Goal: Task Accomplishment & Management: Manage account settings

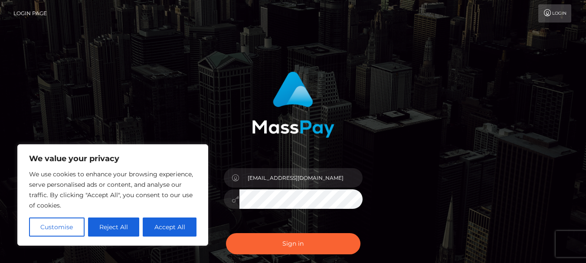
click at [211, 94] on div at bounding box center [293, 101] width 228 height 73
click at [226, 233] on button "Sign in" at bounding box center [293, 243] width 134 height 21
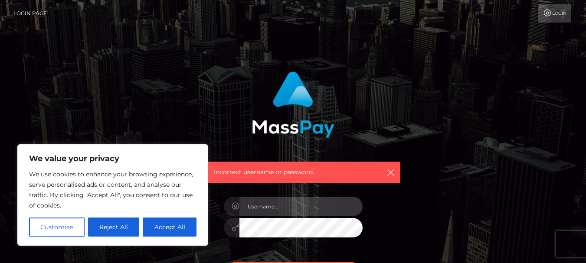
click at [273, 210] on input "text" at bounding box center [300, 207] width 123 height 20
type input "[EMAIL_ADDRESS][DOMAIN_NAME]"
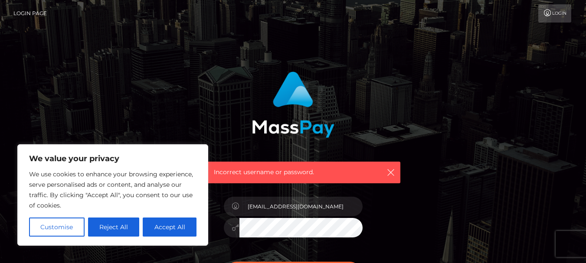
click at [170, 233] on button "Accept All" at bounding box center [170, 227] width 54 height 19
checkbox input "true"
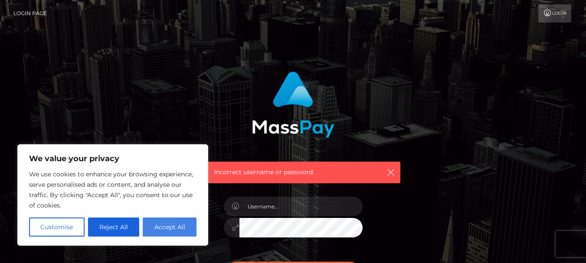
checkbox input "true"
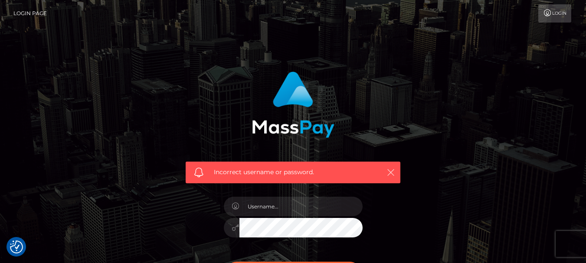
click at [391, 172] on icon "button" at bounding box center [390, 172] width 9 height 9
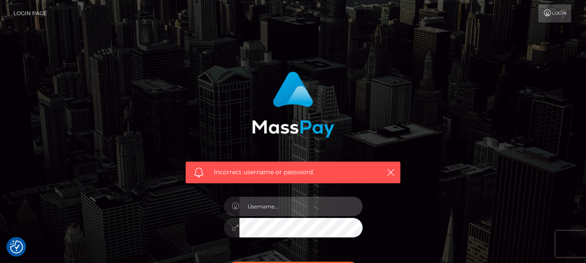
click at [288, 207] on input "text" at bounding box center [300, 207] width 123 height 20
type input "kiwifootgoddess@gmail.com"
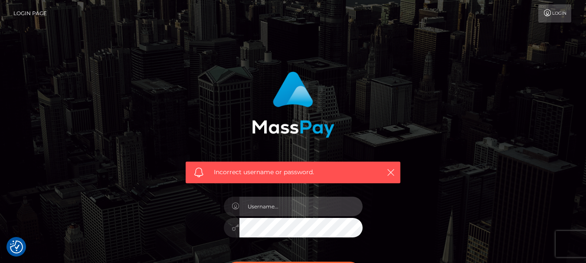
click at [308, 200] on input "text" at bounding box center [300, 207] width 123 height 20
type input "[EMAIL_ADDRESS][DOMAIN_NAME]"
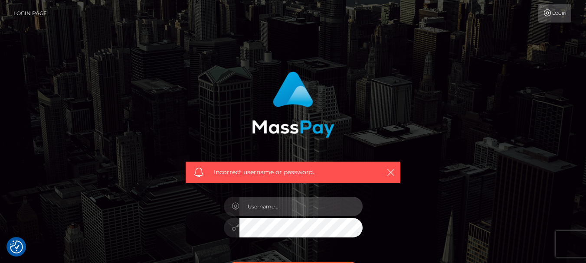
click at [303, 211] on input "text" at bounding box center [300, 207] width 123 height 20
type input "[EMAIL_ADDRESS][DOMAIN_NAME]"
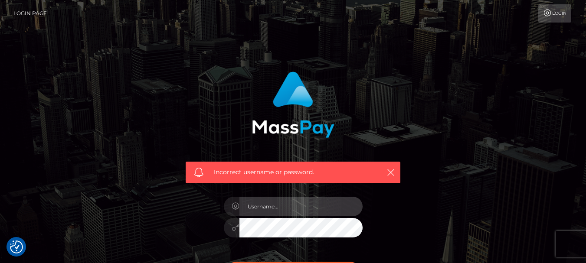
click at [289, 211] on input "text" at bounding box center [300, 207] width 123 height 20
type input "kiwifootgoddess@gmail.com"
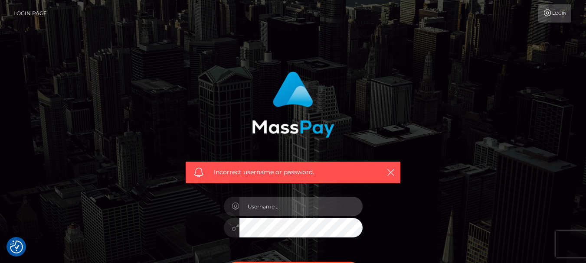
drag, startPoint x: 289, startPoint y: 208, endPoint x: 256, endPoint y: 208, distance: 33.4
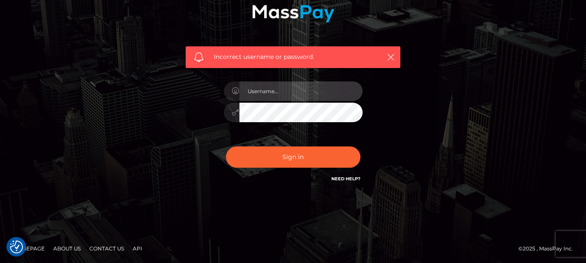
scroll to position [116, 0]
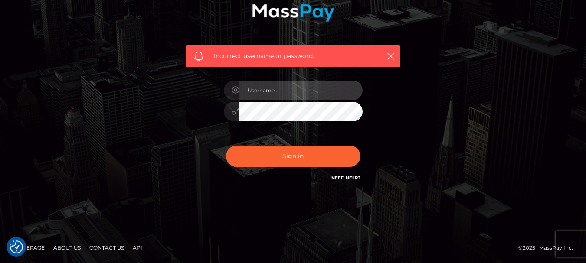
drag, startPoint x: 304, startPoint y: 91, endPoint x: 281, endPoint y: 97, distance: 23.6
click at [281, 97] on input "text" at bounding box center [300, 91] width 123 height 20
type input "[EMAIL_ADDRESS][DOMAIN_NAME]"
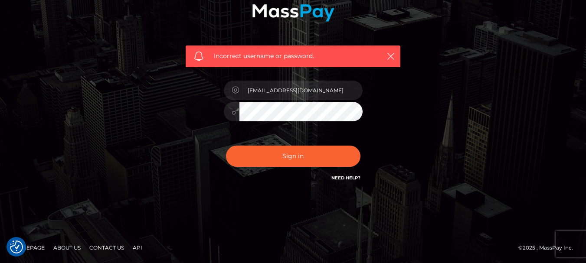
click at [226, 146] on button "Sign in" at bounding box center [293, 156] width 134 height 21
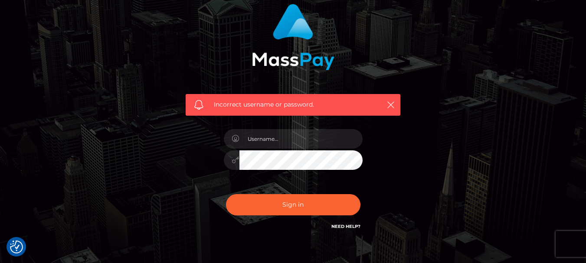
scroll to position [116, 0]
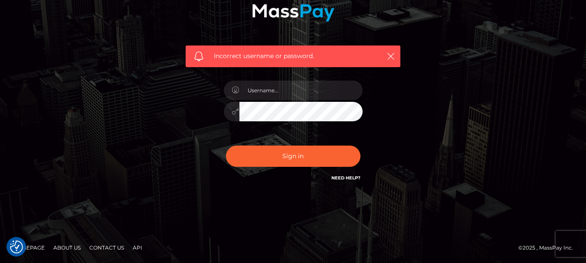
click at [338, 177] on link "Need Help?" at bounding box center [345, 178] width 29 height 6
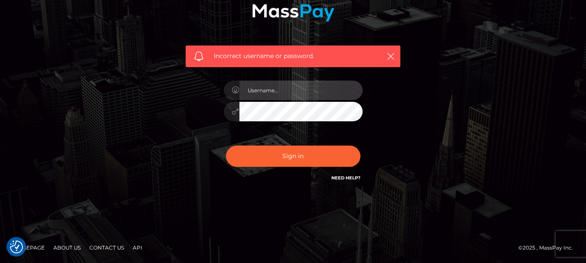
click at [308, 92] on input "text" at bounding box center [300, 91] width 123 height 20
type input "kiwifootgoddess@gmail.com"
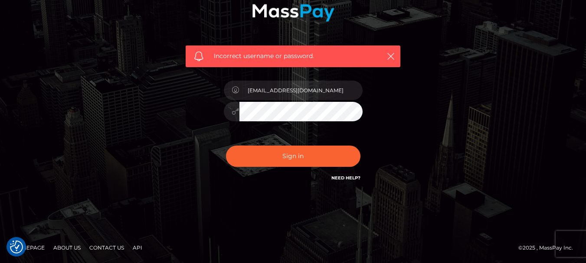
click at [226, 146] on button "Sign in" at bounding box center [293, 156] width 134 height 21
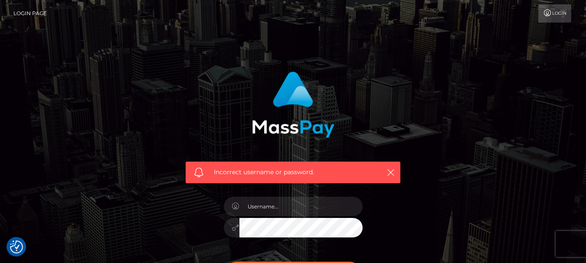
click at [275, 172] on span "Incorrect username or password." at bounding box center [293, 172] width 158 height 9
click at [391, 174] on icon "button" at bounding box center [390, 172] width 9 height 9
click at [549, 14] on icon at bounding box center [547, 13] width 9 height 7
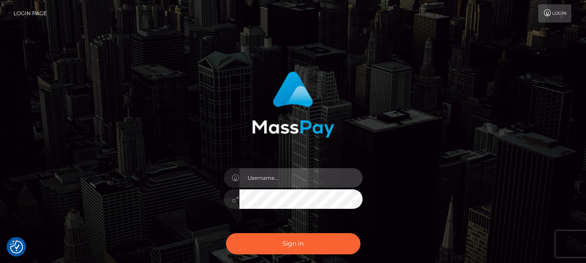
click at [319, 182] on input "text" at bounding box center [300, 178] width 123 height 20
type input "[EMAIL_ADDRESS][DOMAIN_NAME]"
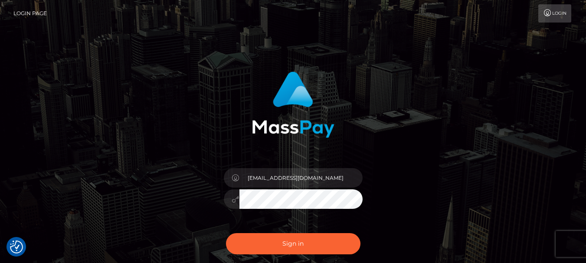
click at [226, 233] on button "Sign in" at bounding box center [293, 243] width 134 height 21
